Goal: Task Accomplishment & Management: Manage account settings

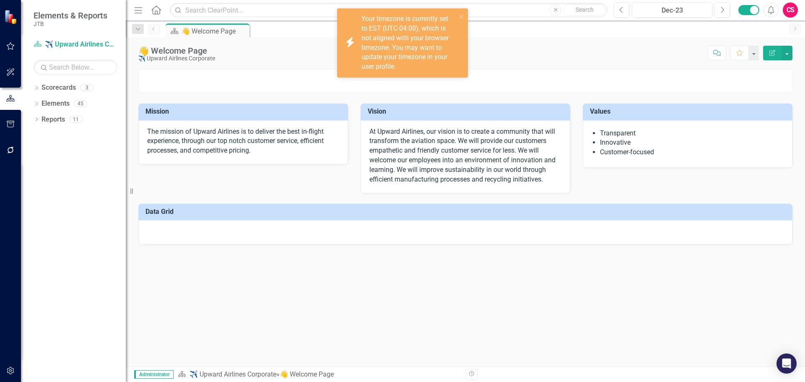
click at [10, 369] on icon "button" at bounding box center [10, 370] width 9 height 7
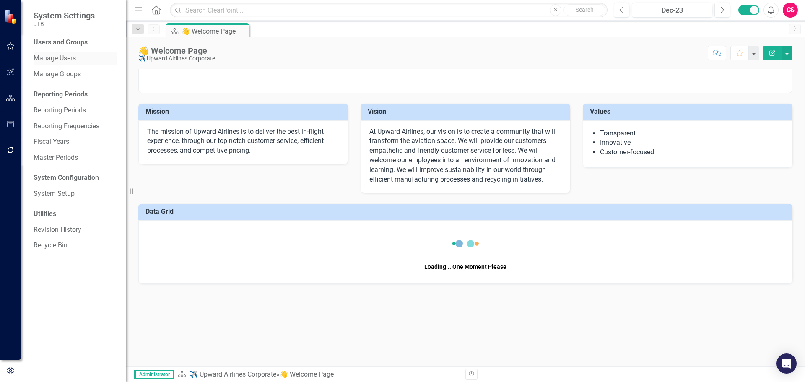
click at [54, 57] on link "Manage Users" at bounding box center [76, 59] width 84 height 10
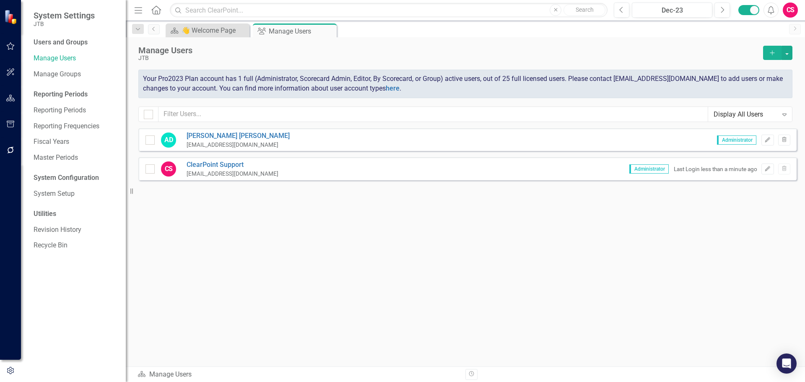
drag, startPoint x: 768, startPoint y: 140, endPoint x: 774, endPoint y: 141, distance: 6.3
click at [768, 140] on icon "Edit" at bounding box center [768, 140] width 6 height 5
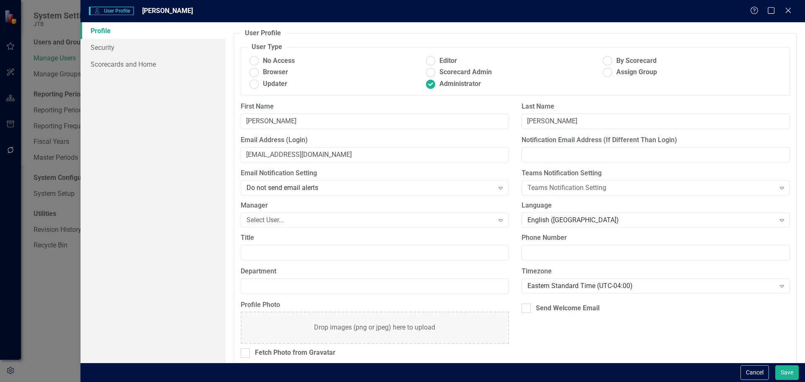
click at [518, 308] on div "Send Welcome Email" at bounding box center [655, 309] width 281 height 19
click at [524, 311] on div at bounding box center [526, 308] width 9 height 9
click at [524, 309] on input "Send Welcome Email" at bounding box center [524, 306] width 5 height 5
checkbox input "true"
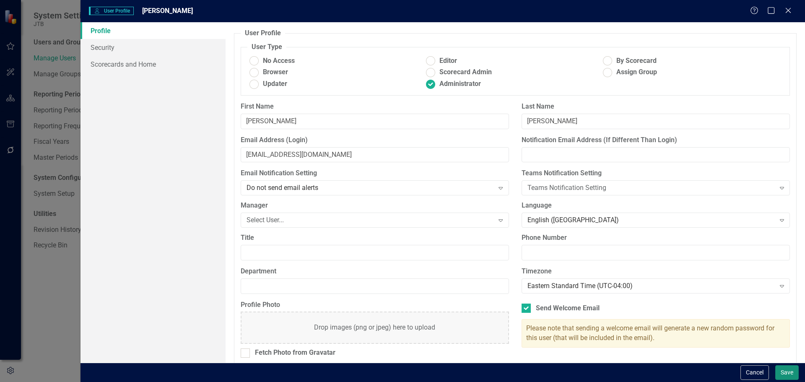
click at [783, 370] on button "Save" at bounding box center [787, 372] width 23 height 15
